Goal: Task Accomplishment & Management: Manage account settings

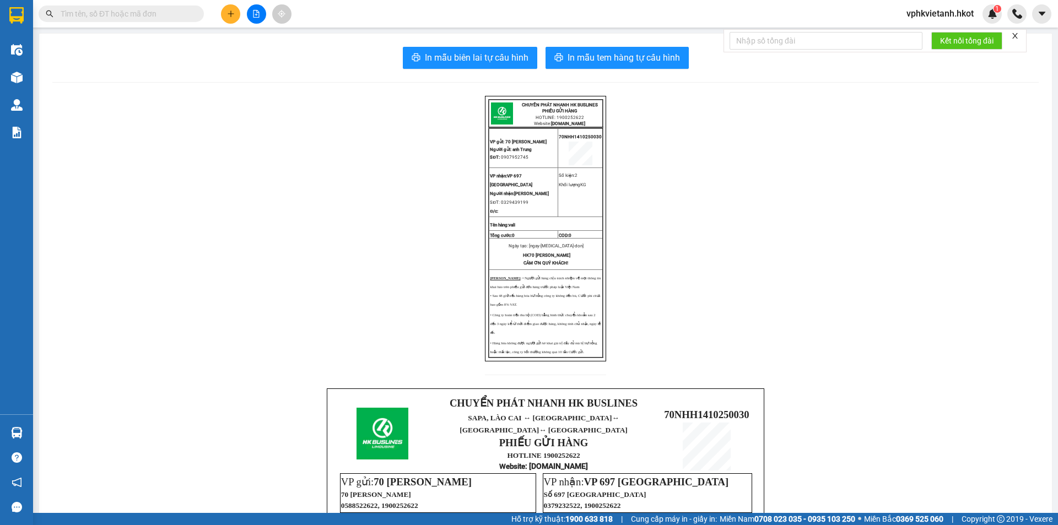
click at [100, 14] on input "text" at bounding box center [126, 14] width 130 height 12
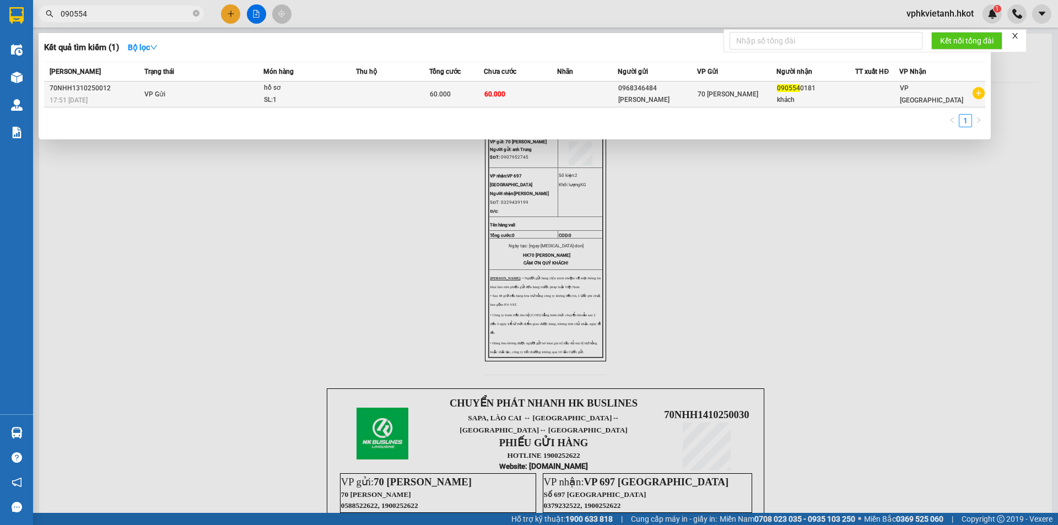
type input "090554"
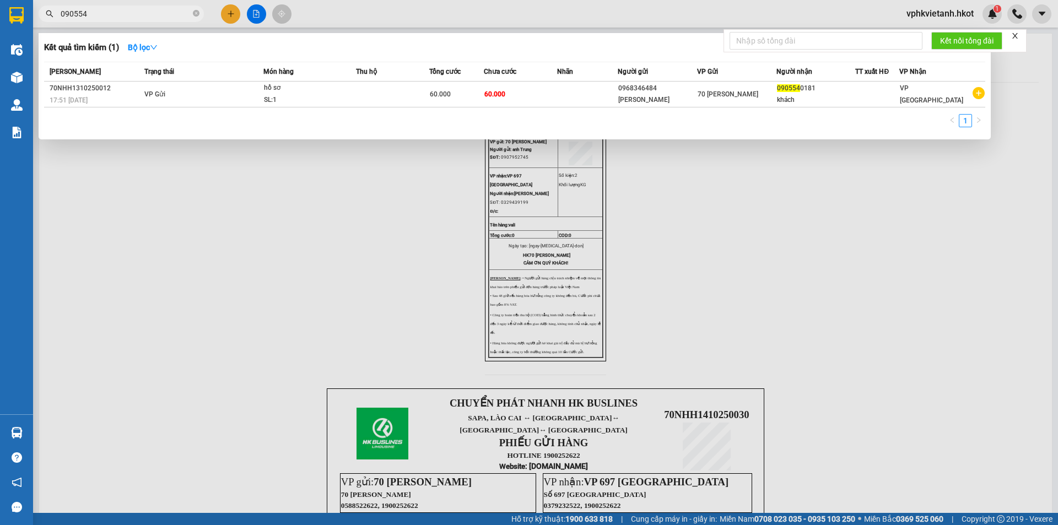
click at [708, 101] on td "70 [PERSON_NAME]" at bounding box center [736, 95] width 79 height 26
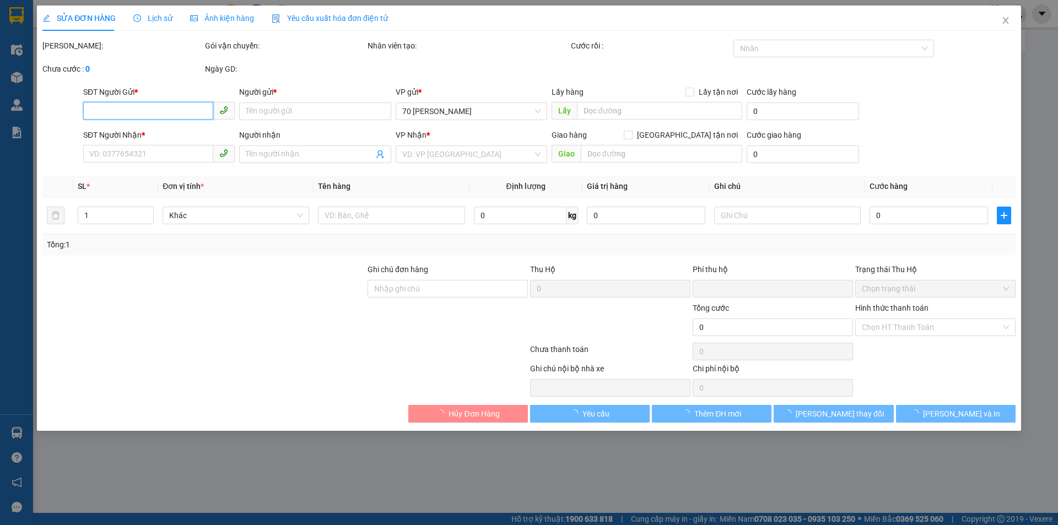
type input "0968346484"
type input "[PERSON_NAME]"
type input "0905540181"
type input "khách"
type input "0"
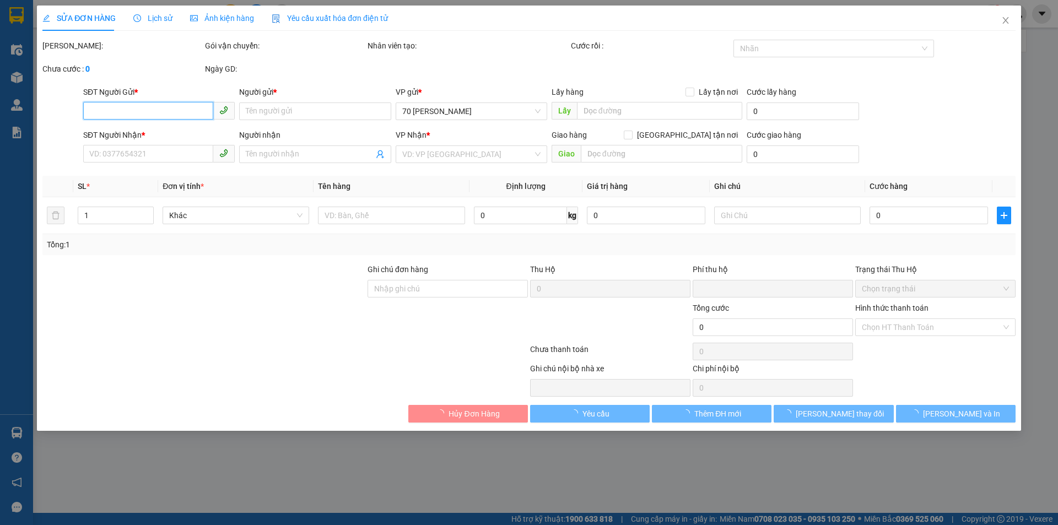
type input "60.000"
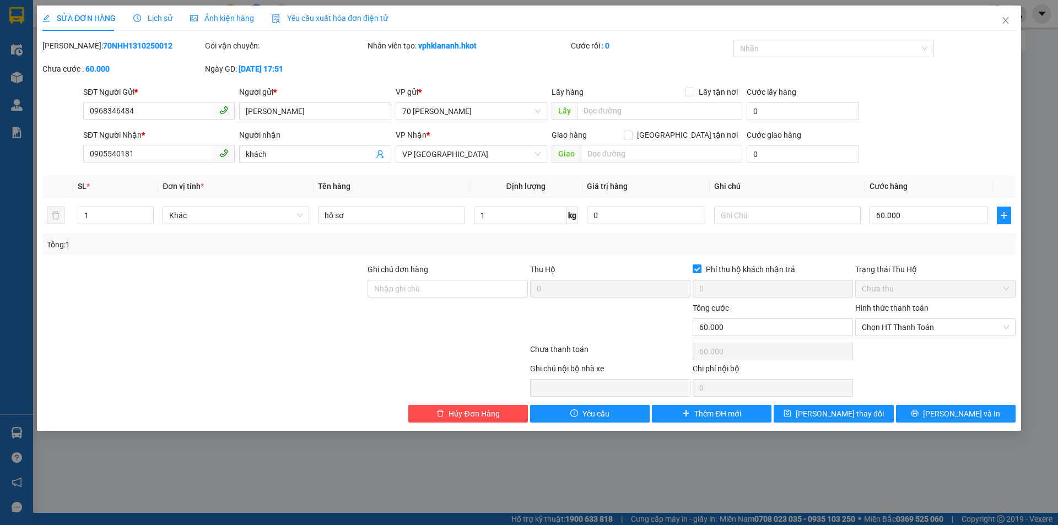
click at [736, 452] on div "SỬA ĐƠN HÀNG Lịch sử Ảnh kiện hàng Yêu cầu xuất hóa đơn điện tử Total Paid Fee …" at bounding box center [529, 262] width 1058 height 525
